Goal: Information Seeking & Learning: Check status

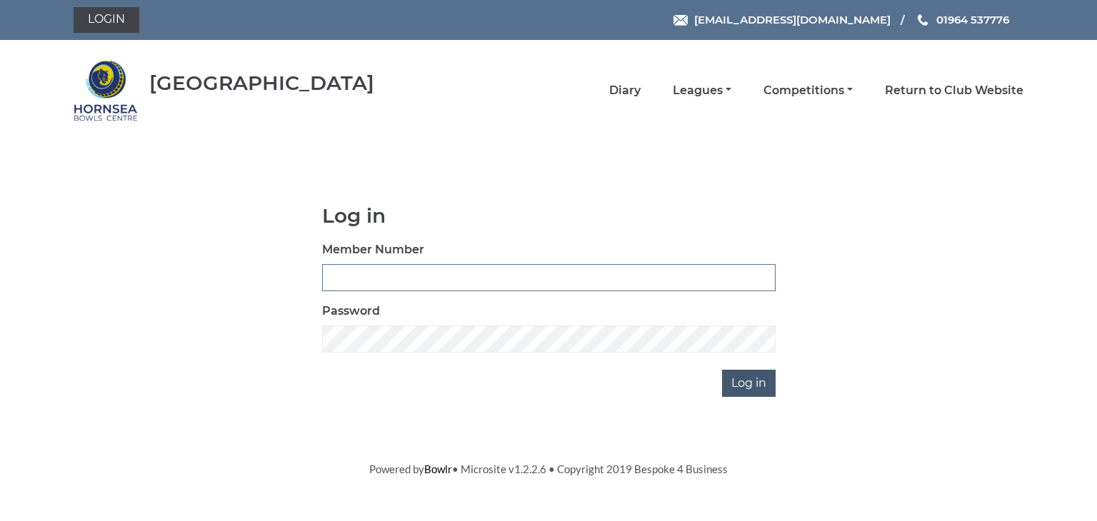
type input "0902"
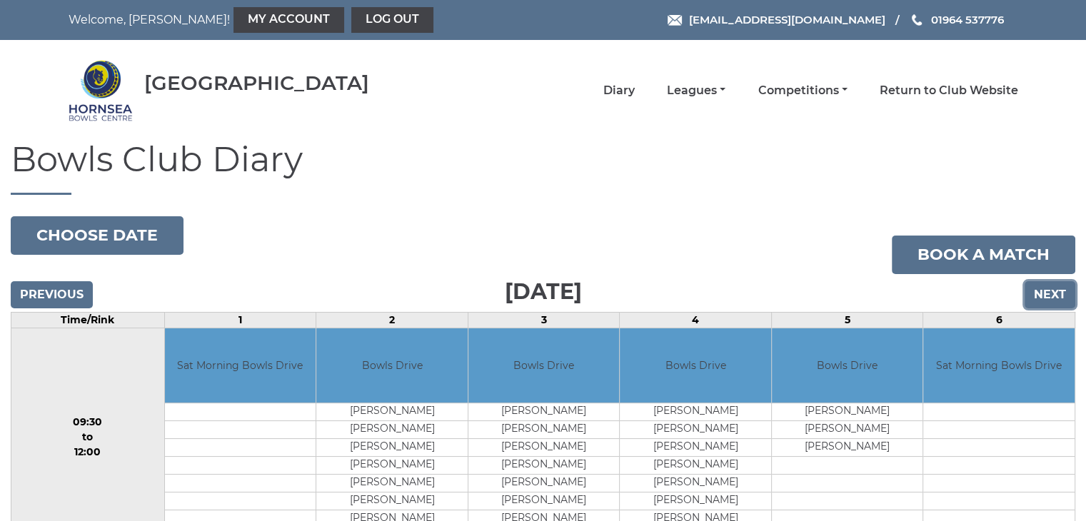
click at [1051, 289] on input "Next" at bounding box center [1050, 294] width 51 height 27
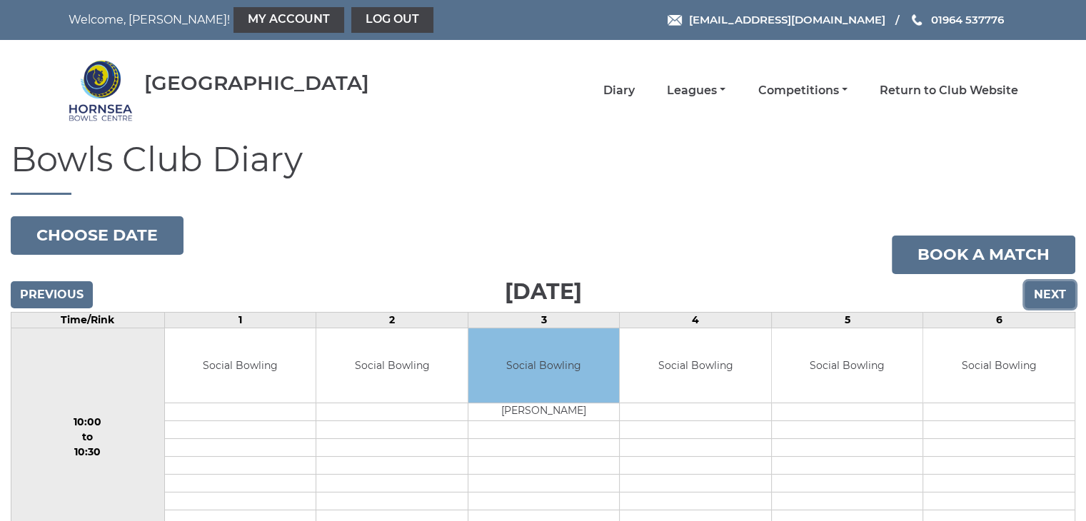
click at [1051, 289] on input "Next" at bounding box center [1050, 294] width 51 height 27
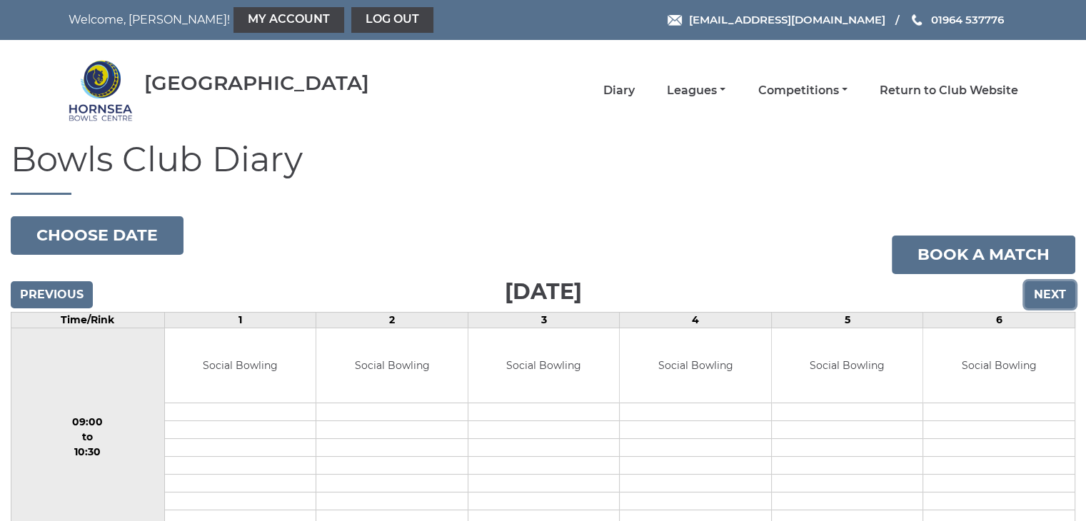
click at [1051, 289] on input "Next" at bounding box center [1050, 294] width 51 height 27
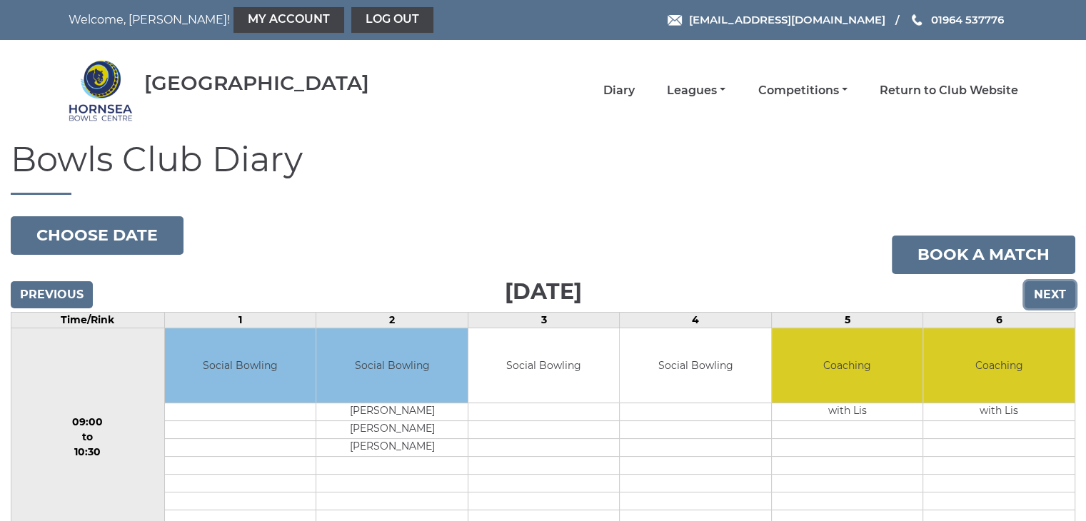
click at [1038, 286] on input "Next" at bounding box center [1050, 294] width 51 height 27
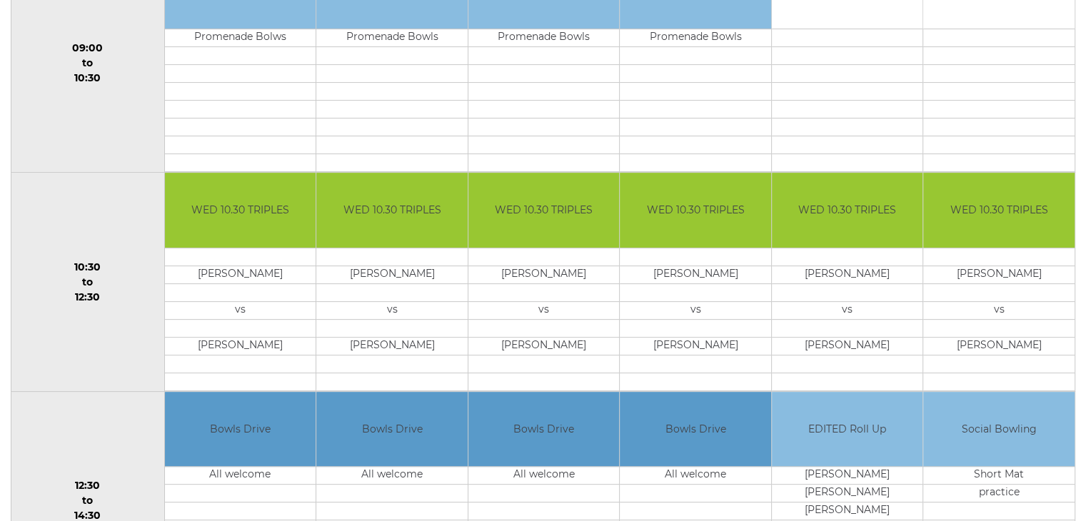
scroll to position [161, 0]
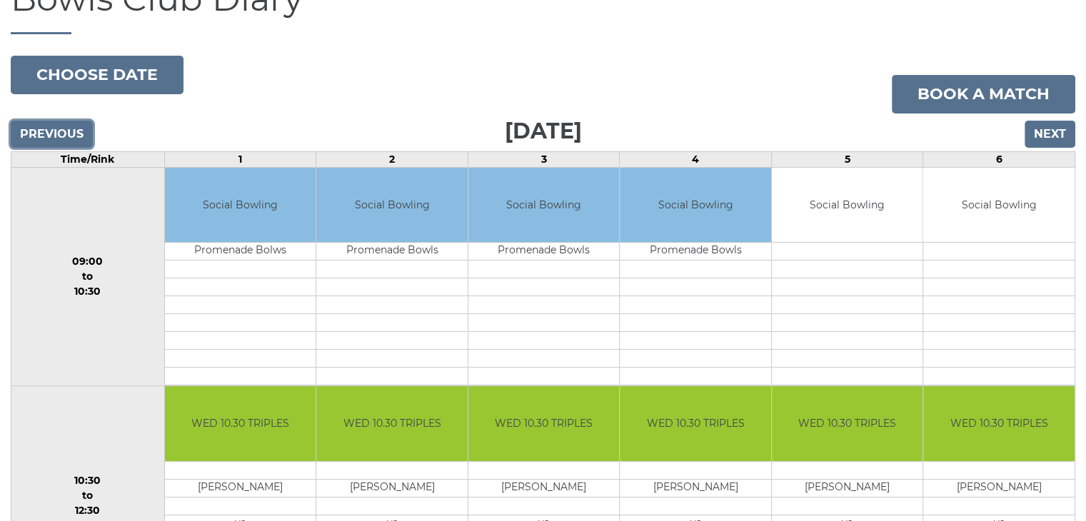
click at [50, 125] on input "Previous" at bounding box center [52, 134] width 82 height 27
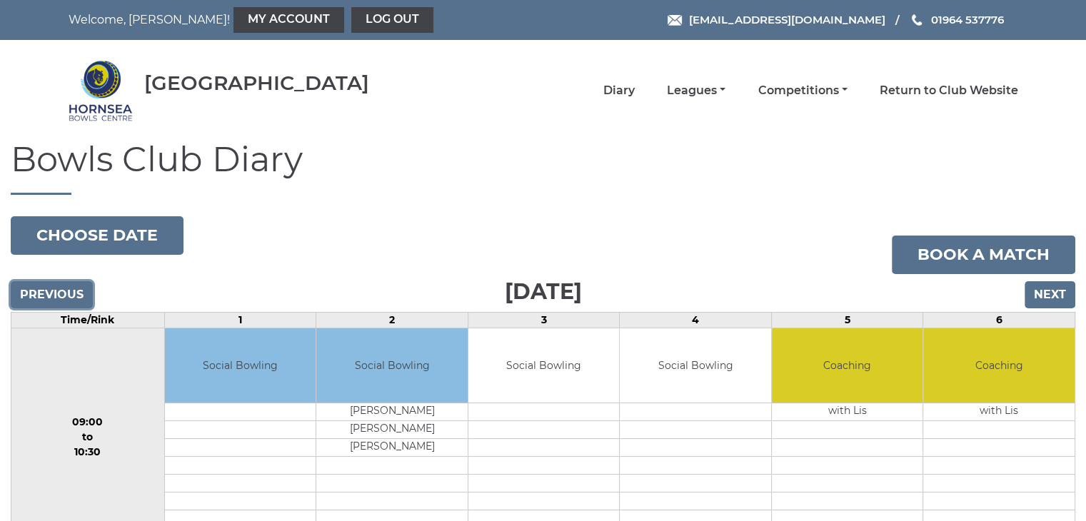
click at [50, 287] on input "Previous" at bounding box center [52, 294] width 82 height 27
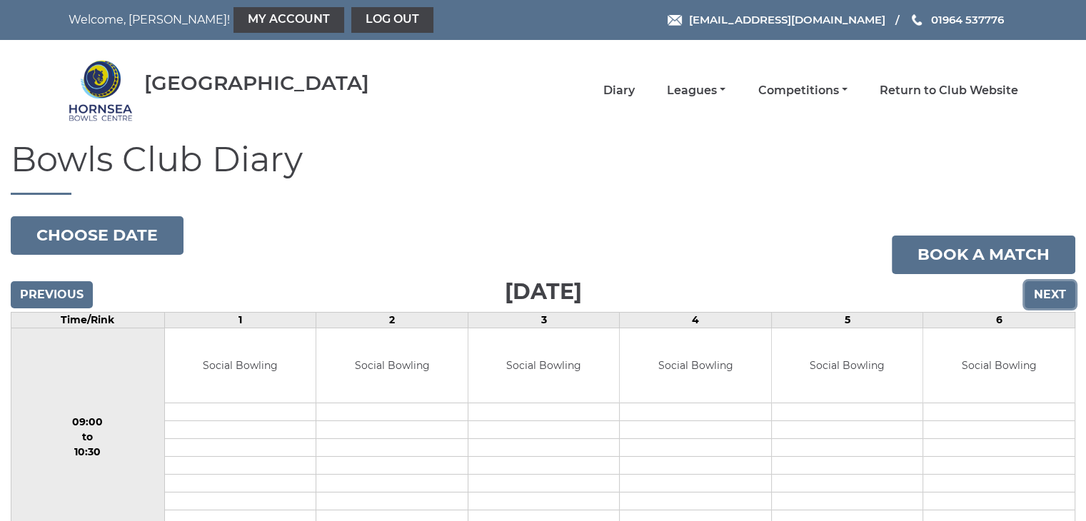
click at [1044, 295] on input "Next" at bounding box center [1050, 294] width 51 height 27
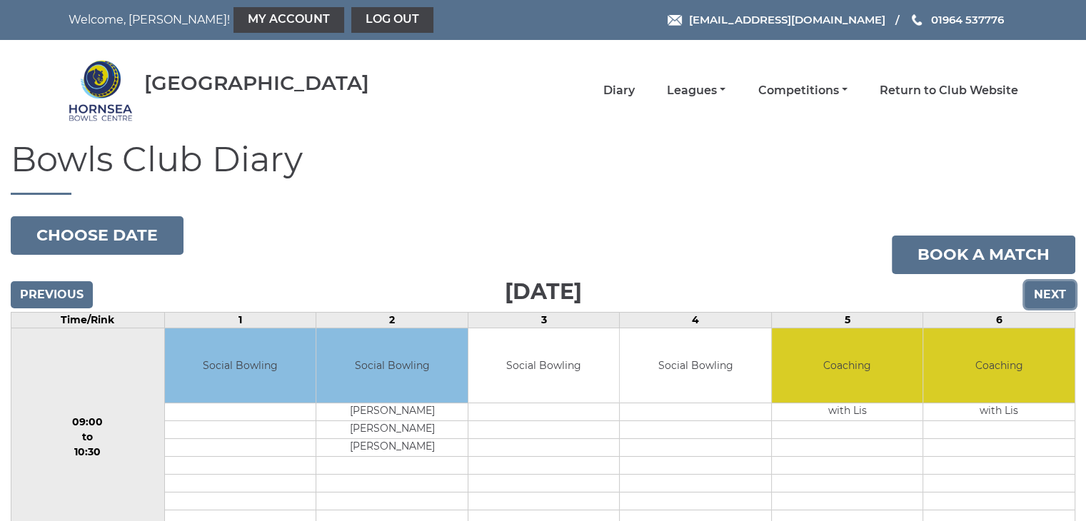
click at [1044, 295] on input "Next" at bounding box center [1050, 294] width 51 height 27
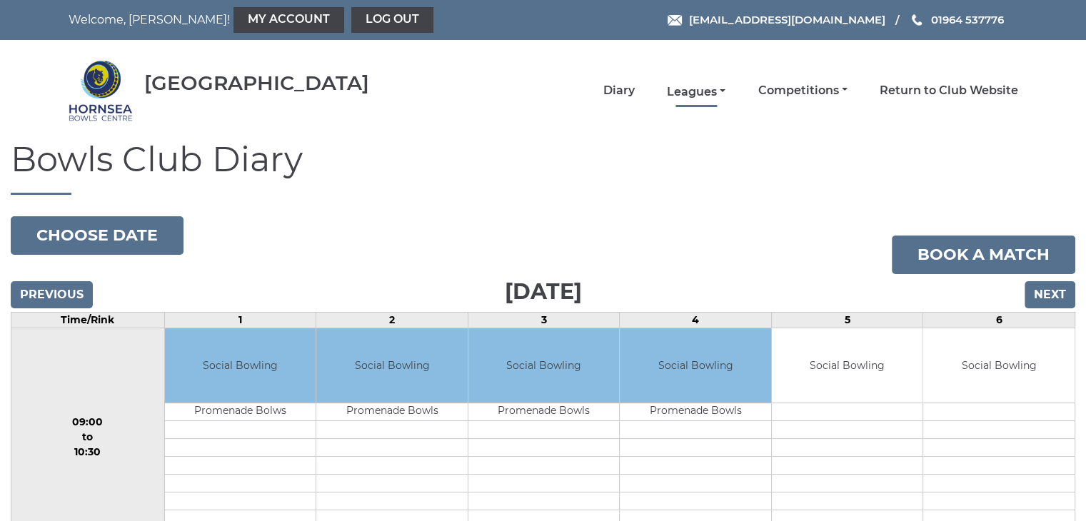
click at [703, 90] on link "Leagues" at bounding box center [696, 92] width 59 height 16
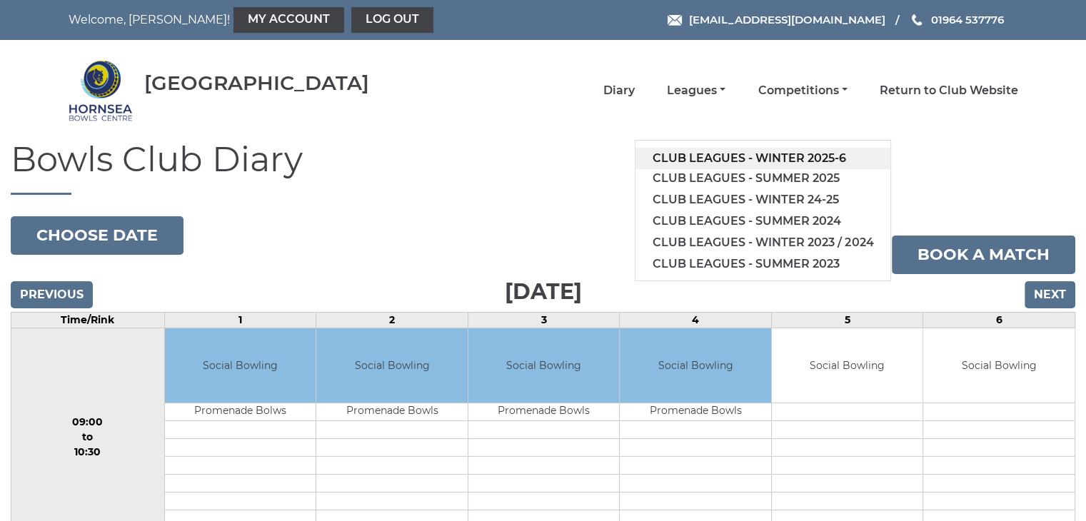
click at [766, 159] on link "Club leagues - Winter 2025-6" at bounding box center [763, 158] width 255 height 21
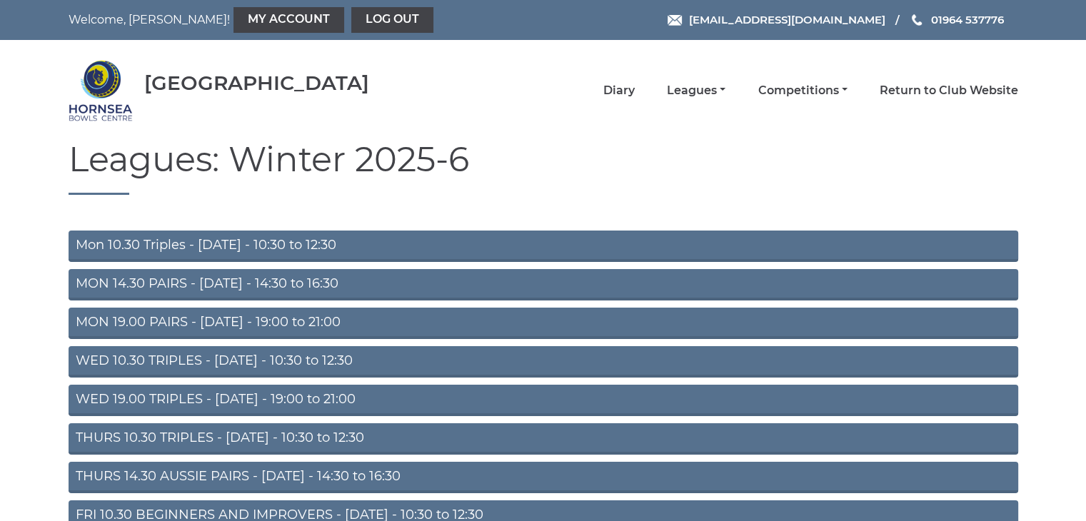
click at [202, 360] on link "WED 10.30 TRIPLES - Wednesday - 10:30 to 12:30" at bounding box center [544, 361] width 950 height 31
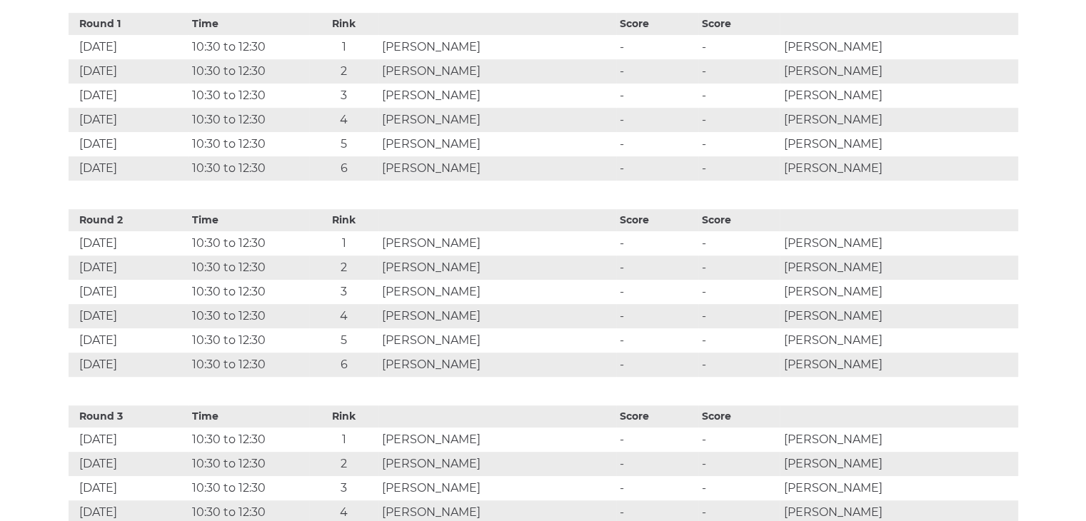
scroll to position [714, 0]
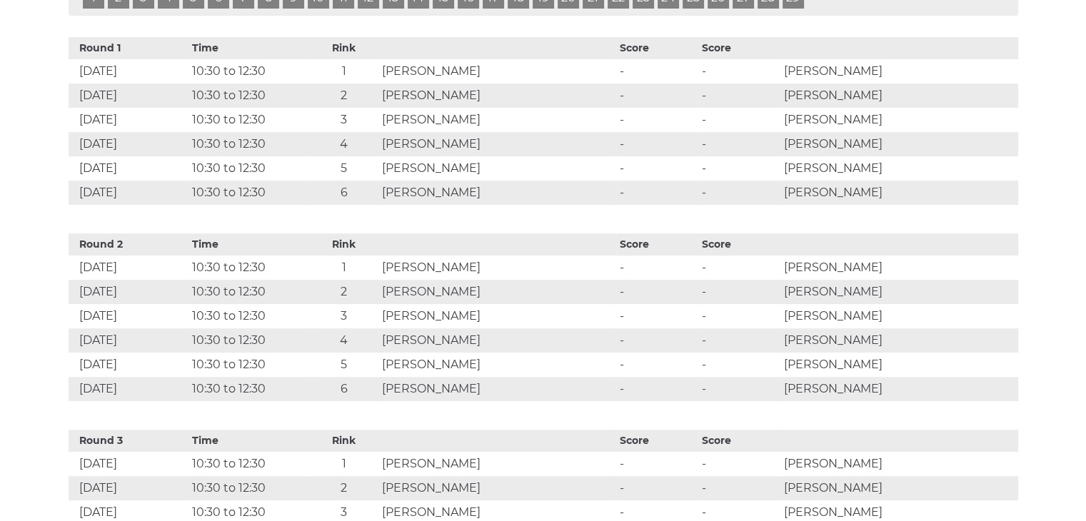
click at [486, 84] on td "[PERSON_NAME]" at bounding box center [498, 71] width 238 height 24
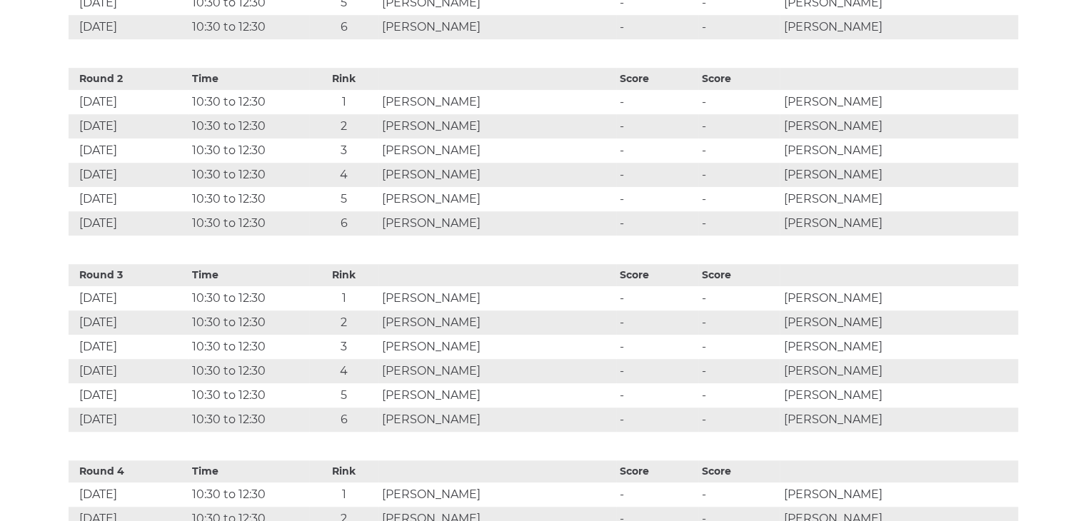
scroll to position [643, 0]
